Goal: Navigation & Orientation: Understand site structure

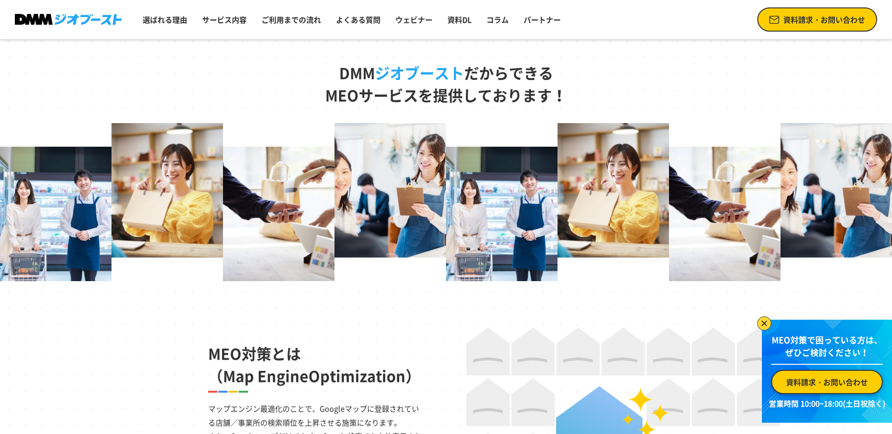
scroll to position [442, 0]
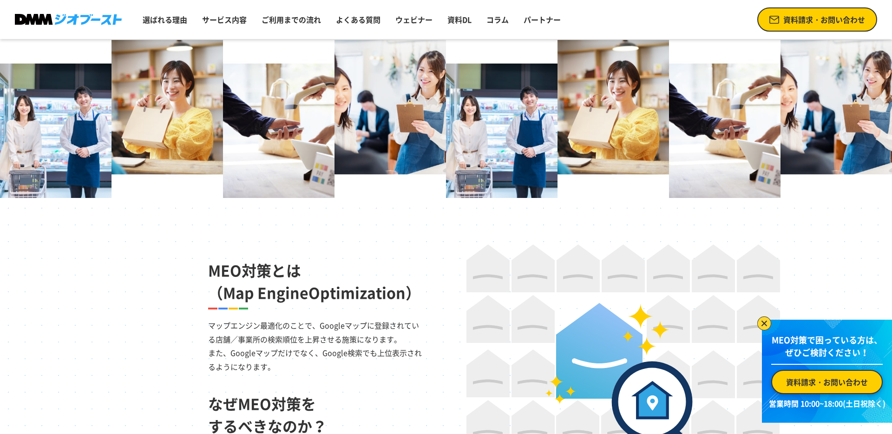
click at [762, 321] on img at bounding box center [765, 324] width 14 height 14
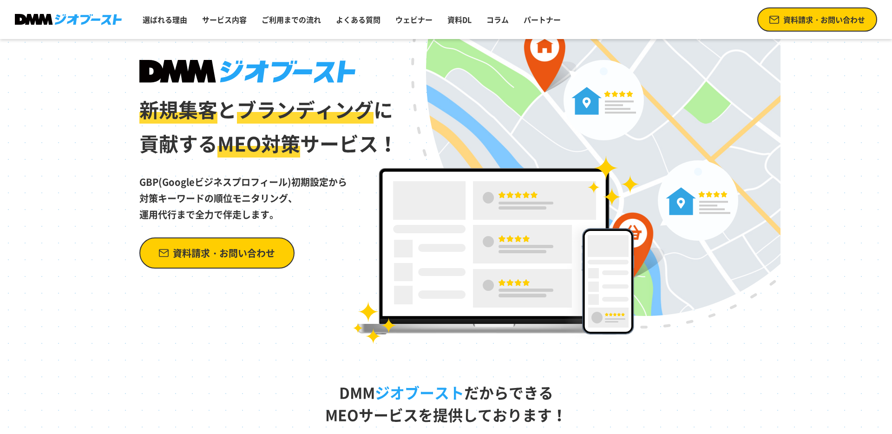
scroll to position [0, 0]
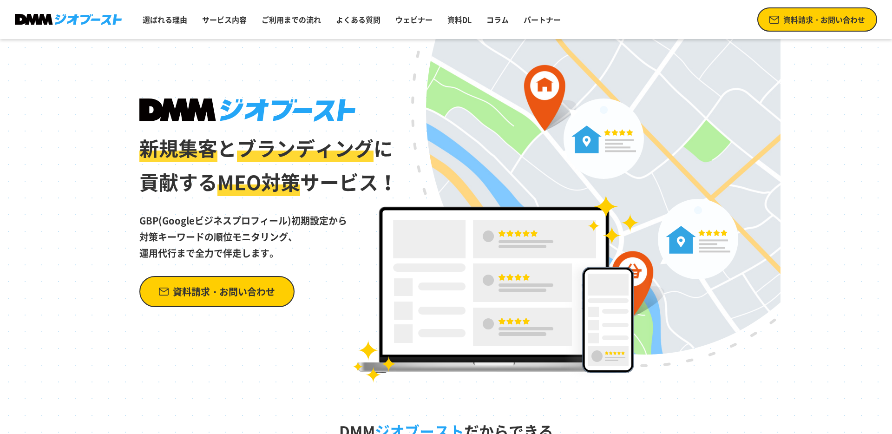
click at [85, 21] on img at bounding box center [68, 20] width 107 height 12
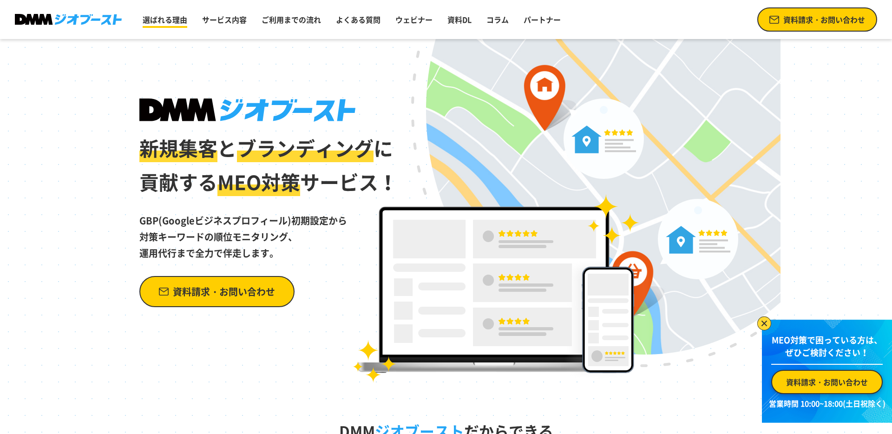
click at [168, 20] on link "選ばれる理由" at bounding box center [165, 19] width 52 height 19
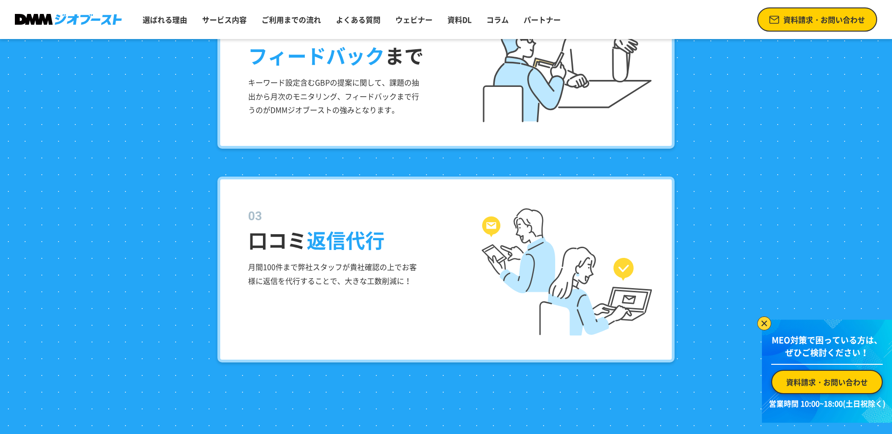
scroll to position [1515, 0]
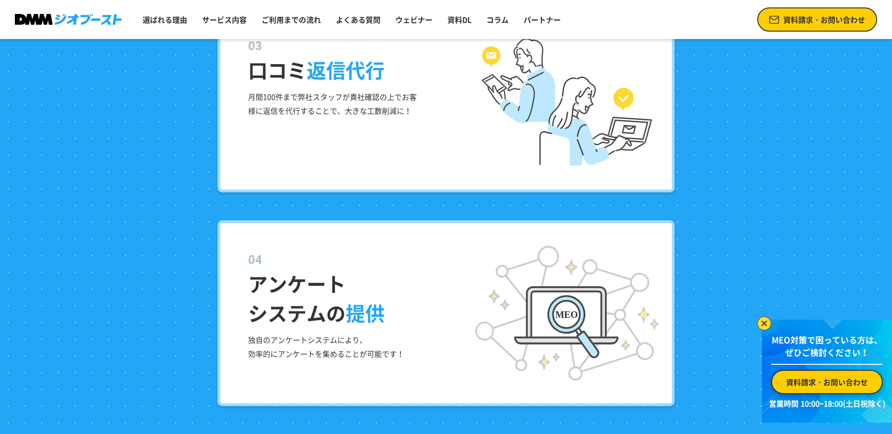
click at [765, 322] on img at bounding box center [765, 324] width 14 height 14
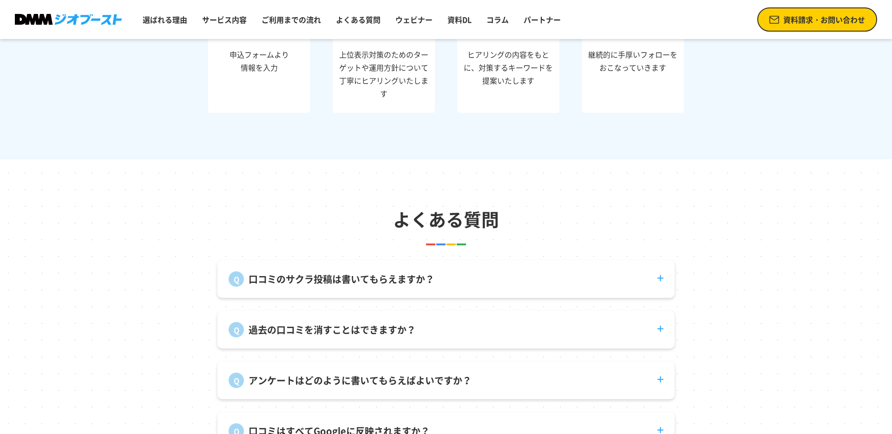
scroll to position [3482, 0]
